Goal: Information Seeking & Learning: Learn about a topic

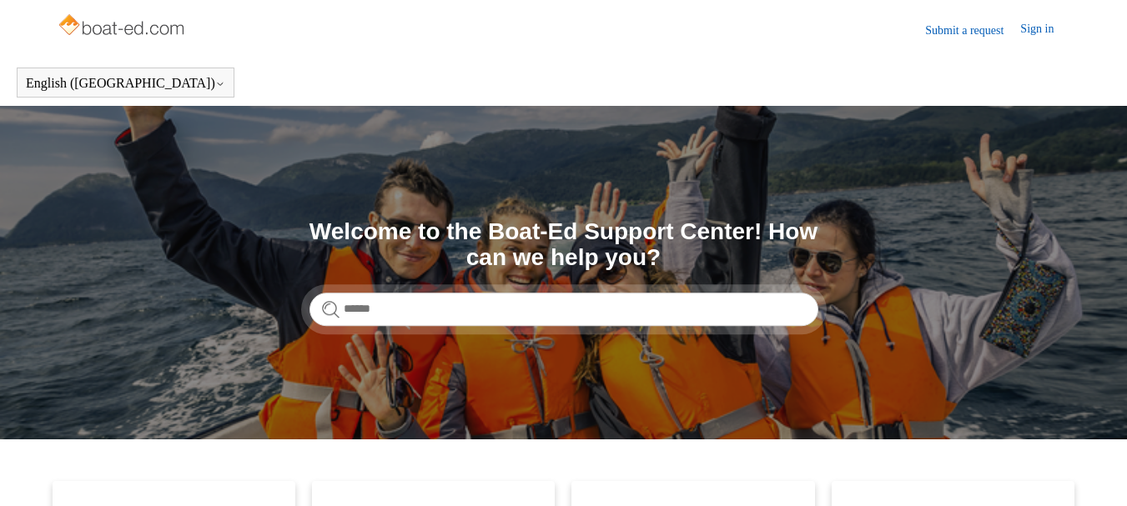
scroll to position [250, 0]
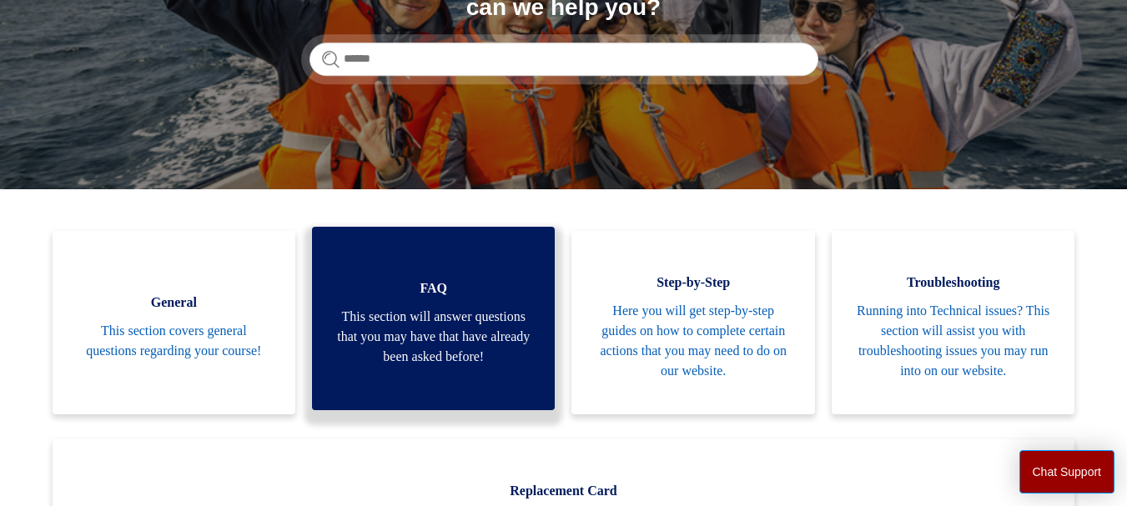
click at [409, 327] on span "This section will answer questions that you may have that have already been ask…" at bounding box center [433, 337] width 193 height 60
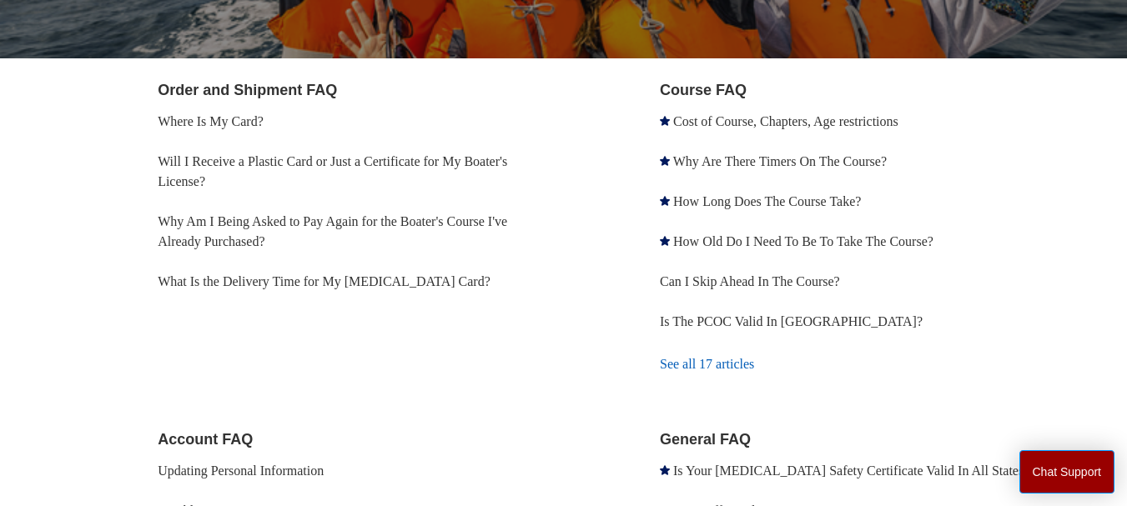
scroll to position [250, 0]
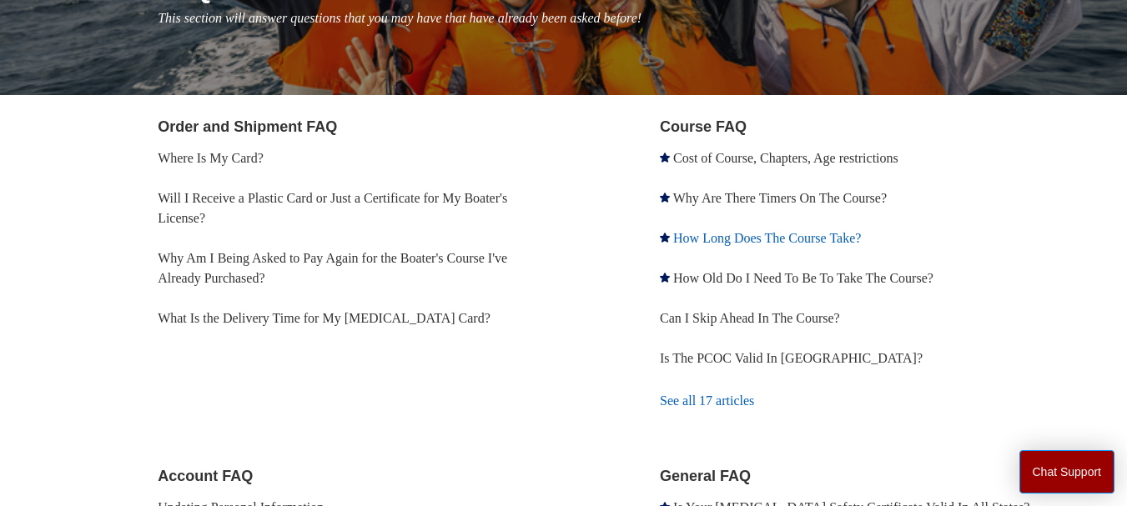
click at [741, 243] on link "How Long Does The Course Take?" at bounding box center [767, 238] width 188 height 14
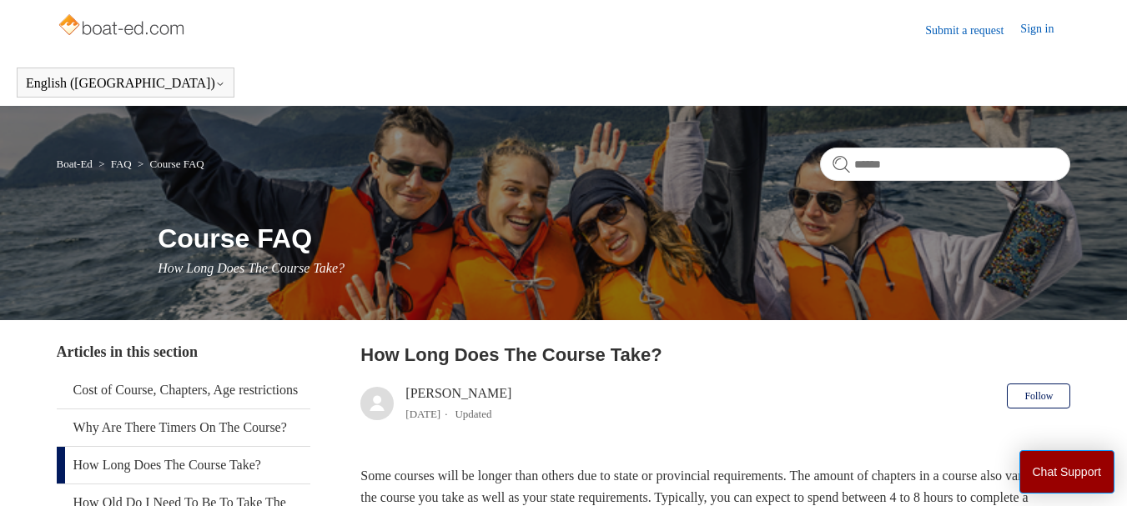
click at [137, 27] on img at bounding box center [123, 26] width 133 height 33
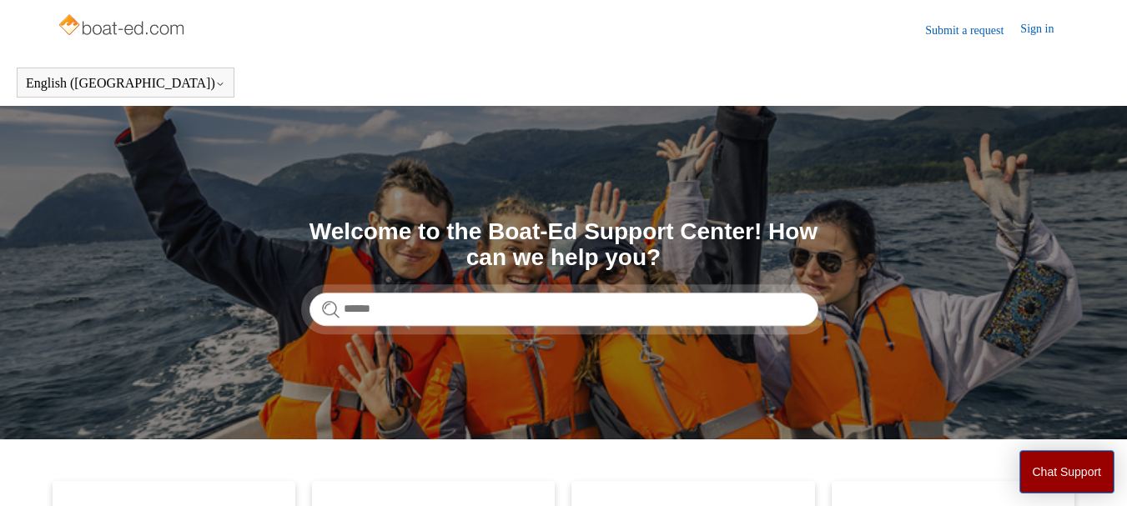
click at [1040, 27] on link "Sign in" at bounding box center [1045, 30] width 50 height 20
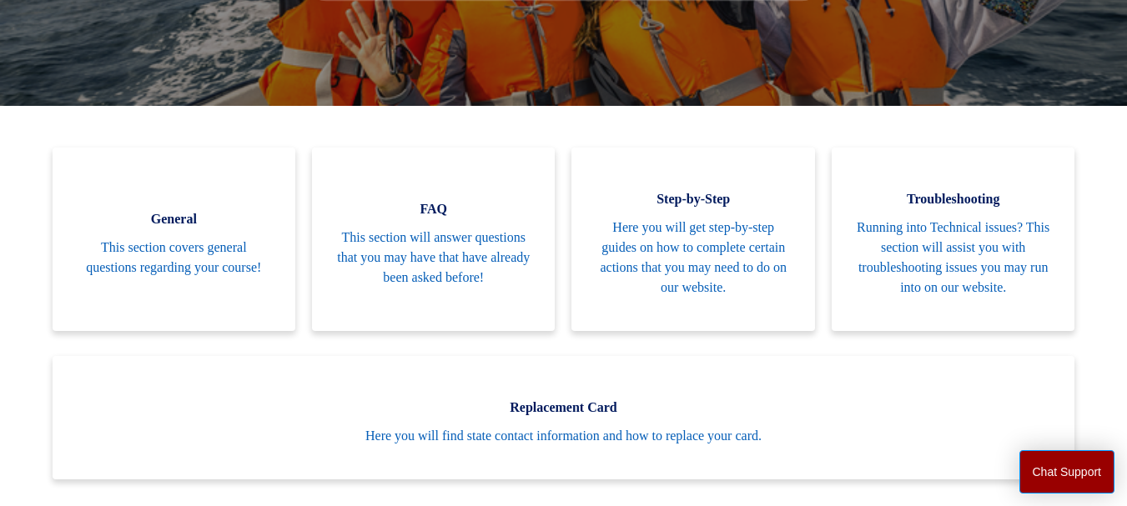
scroll to position [287, 0]
